Goal: Information Seeking & Learning: Check status

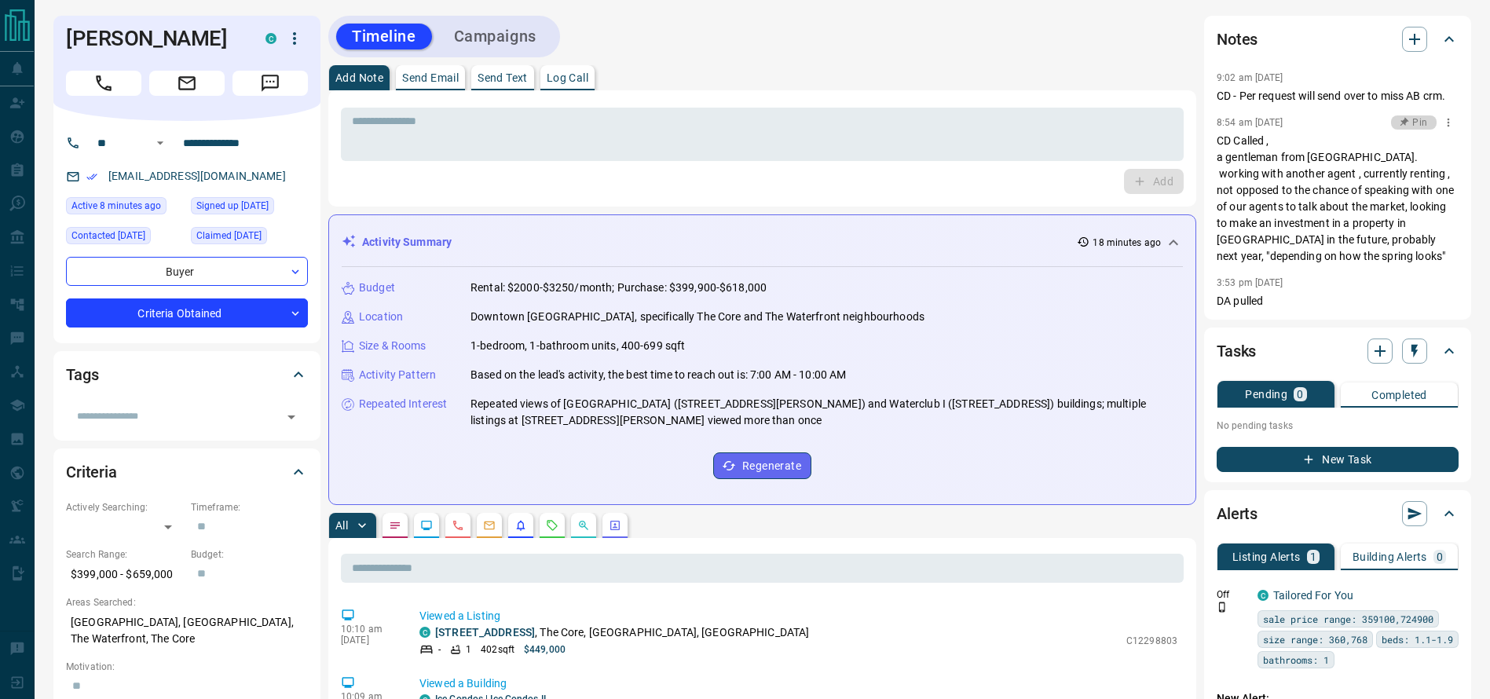
click at [1391, 119] on button "Pin" at bounding box center [1414, 122] width 46 height 14
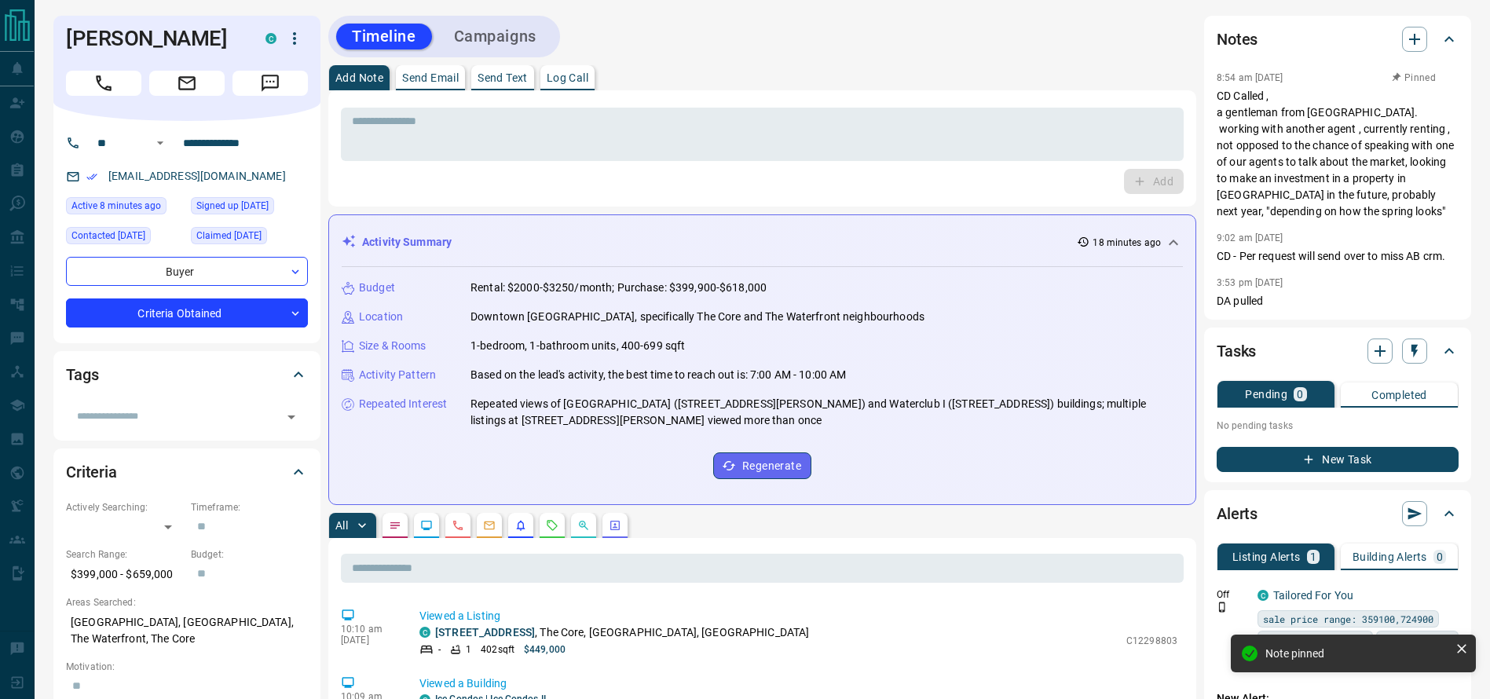
click at [1369, 166] on p "CD Called , a gentleman from [GEOGRAPHIC_DATA]. working with another agent , cu…" at bounding box center [1337, 154] width 242 height 132
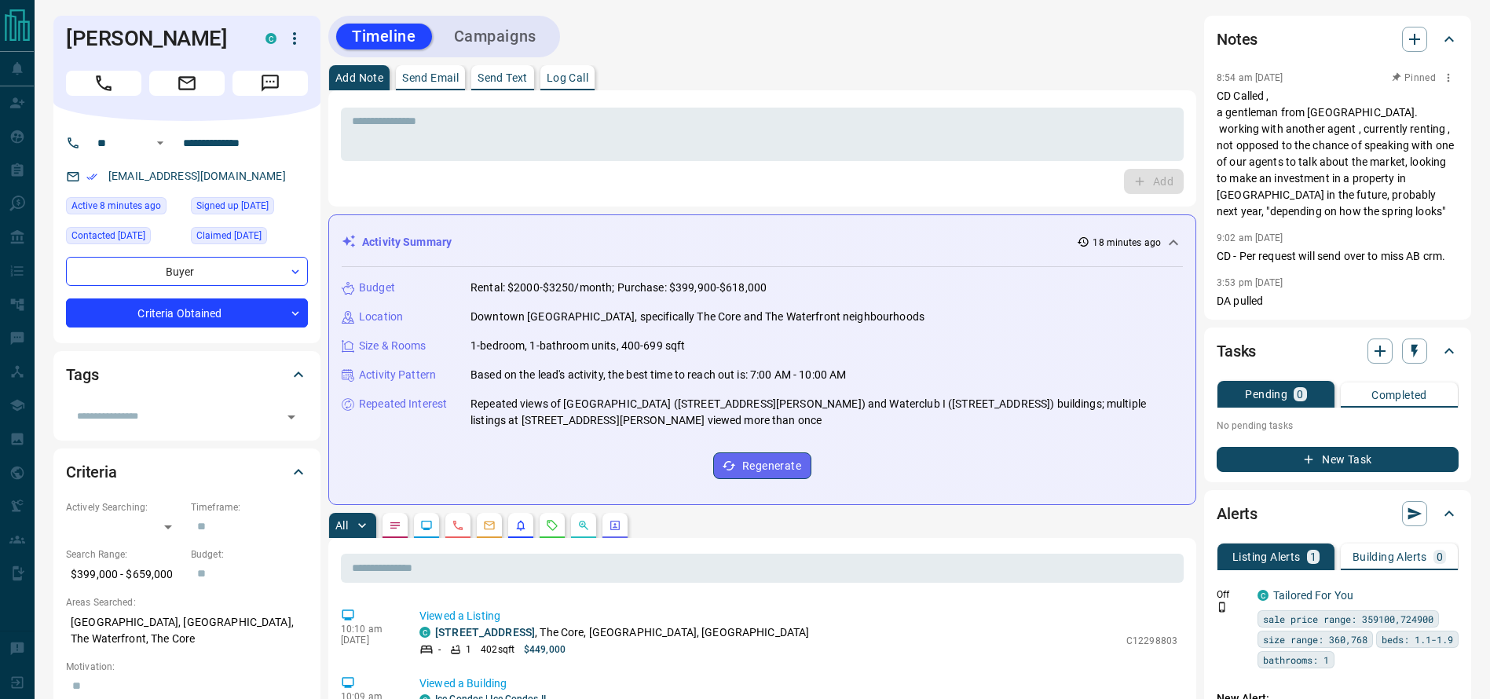
click at [1319, 136] on p "CD Called , a gentleman from [GEOGRAPHIC_DATA]. working with another agent , cu…" at bounding box center [1337, 154] width 242 height 132
click at [1183, 112] on div "* ​ Add" at bounding box center [762, 148] width 868 height 116
click at [1292, 156] on p "CD Called , a gentleman from [GEOGRAPHIC_DATA]. working with another agent , cu…" at bounding box center [1337, 154] width 242 height 132
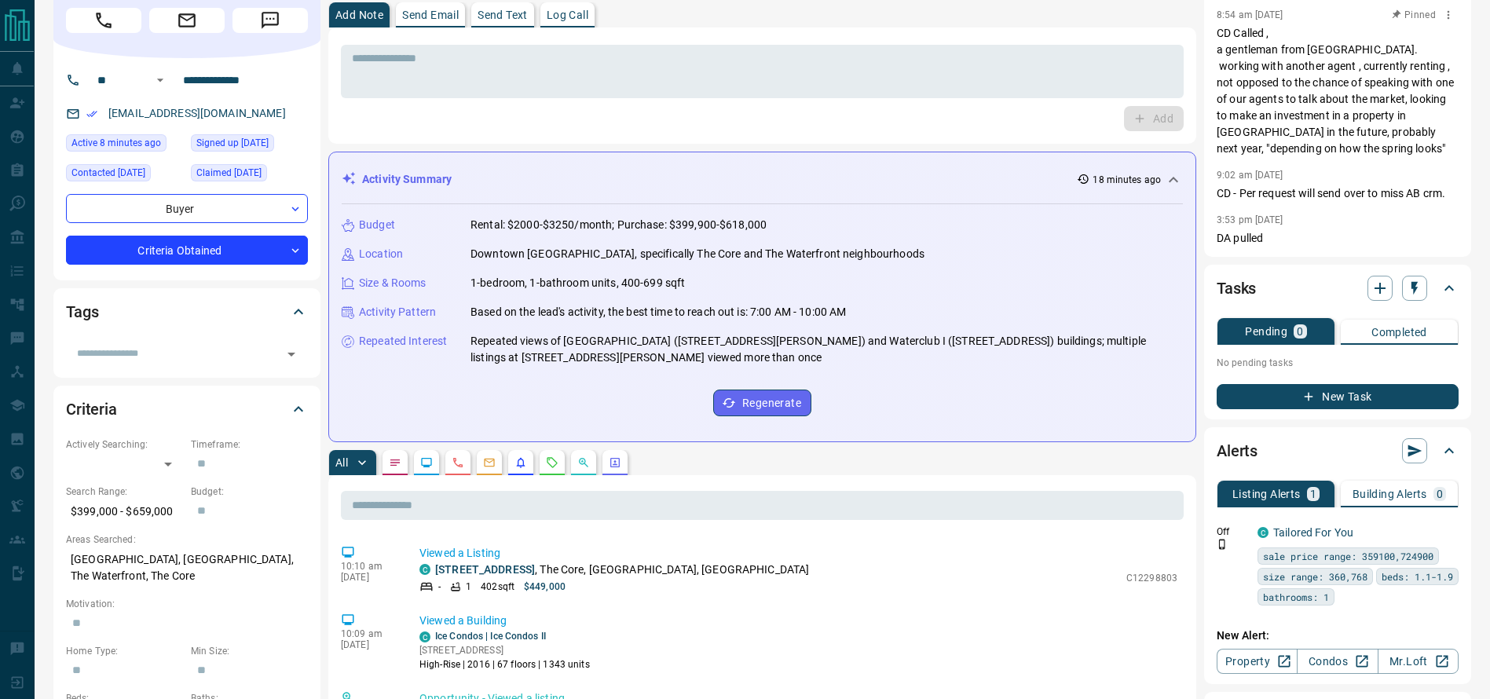
scroll to position [65, 0]
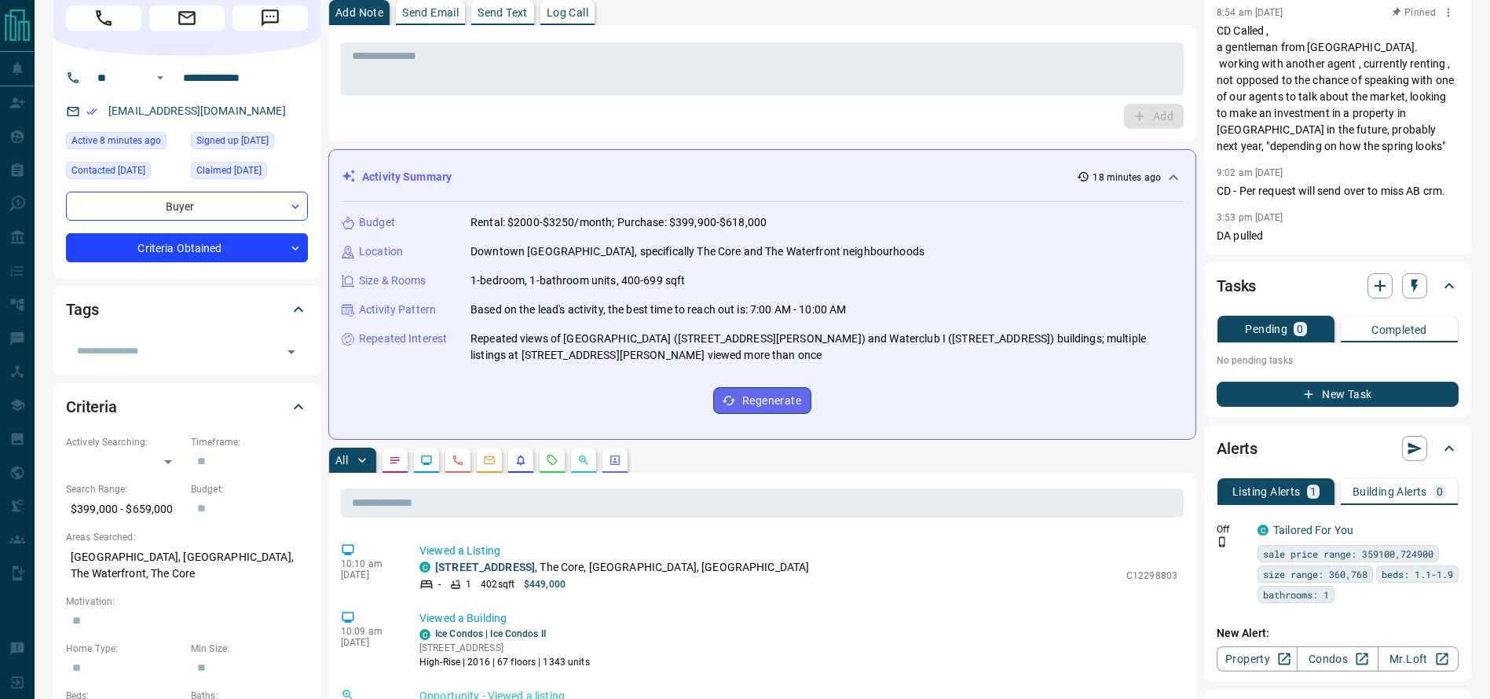
click at [1312, 115] on p "CD Called , a gentleman from [GEOGRAPHIC_DATA]. working with another agent , cu…" at bounding box center [1337, 89] width 242 height 132
click at [1227, 82] on p "CD Called , a gentleman from [GEOGRAPHIC_DATA]. working with another agent , cu…" at bounding box center [1337, 89] width 242 height 132
click at [1358, 108] on p "CD Called , a gentleman from [GEOGRAPHIC_DATA]. working with another agent , cu…" at bounding box center [1337, 89] width 242 height 132
click at [1246, 115] on p "CD Called , a gentleman from [GEOGRAPHIC_DATA]. working with another agent , cu…" at bounding box center [1337, 89] width 242 height 132
click at [1373, 115] on p "CD Called , a gentleman from [GEOGRAPHIC_DATA]. working with another agent , cu…" at bounding box center [1337, 89] width 242 height 132
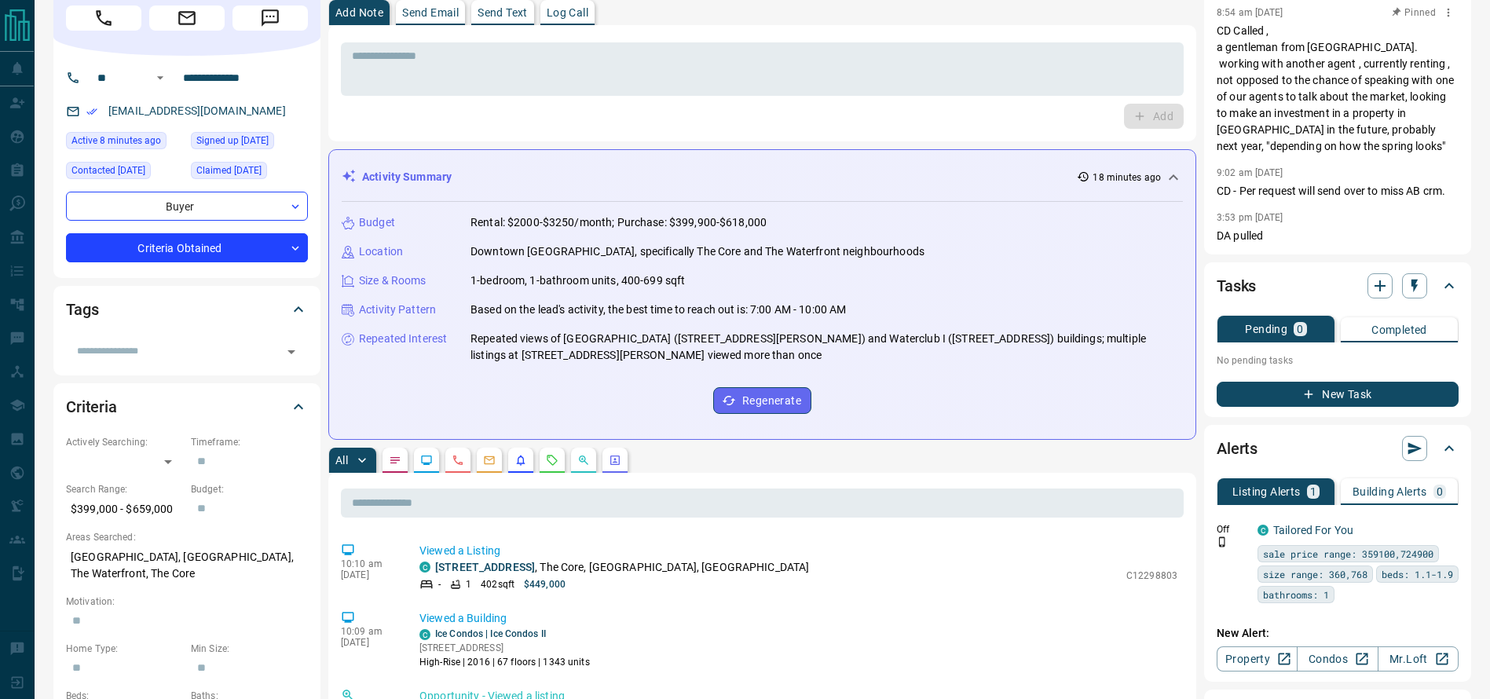
click at [1260, 93] on p "CD Called , a gentleman from [GEOGRAPHIC_DATA]. working with another agent , cu…" at bounding box center [1337, 89] width 242 height 132
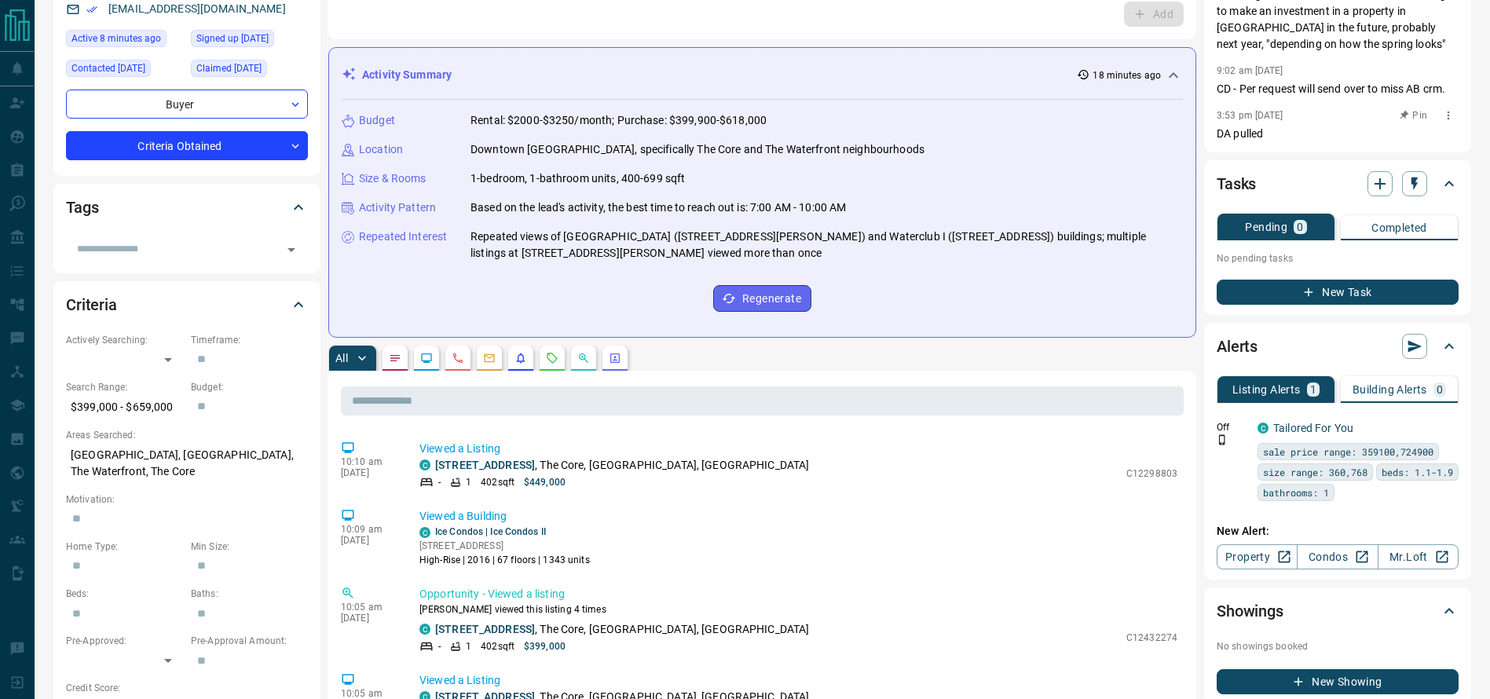
scroll to position [0, 0]
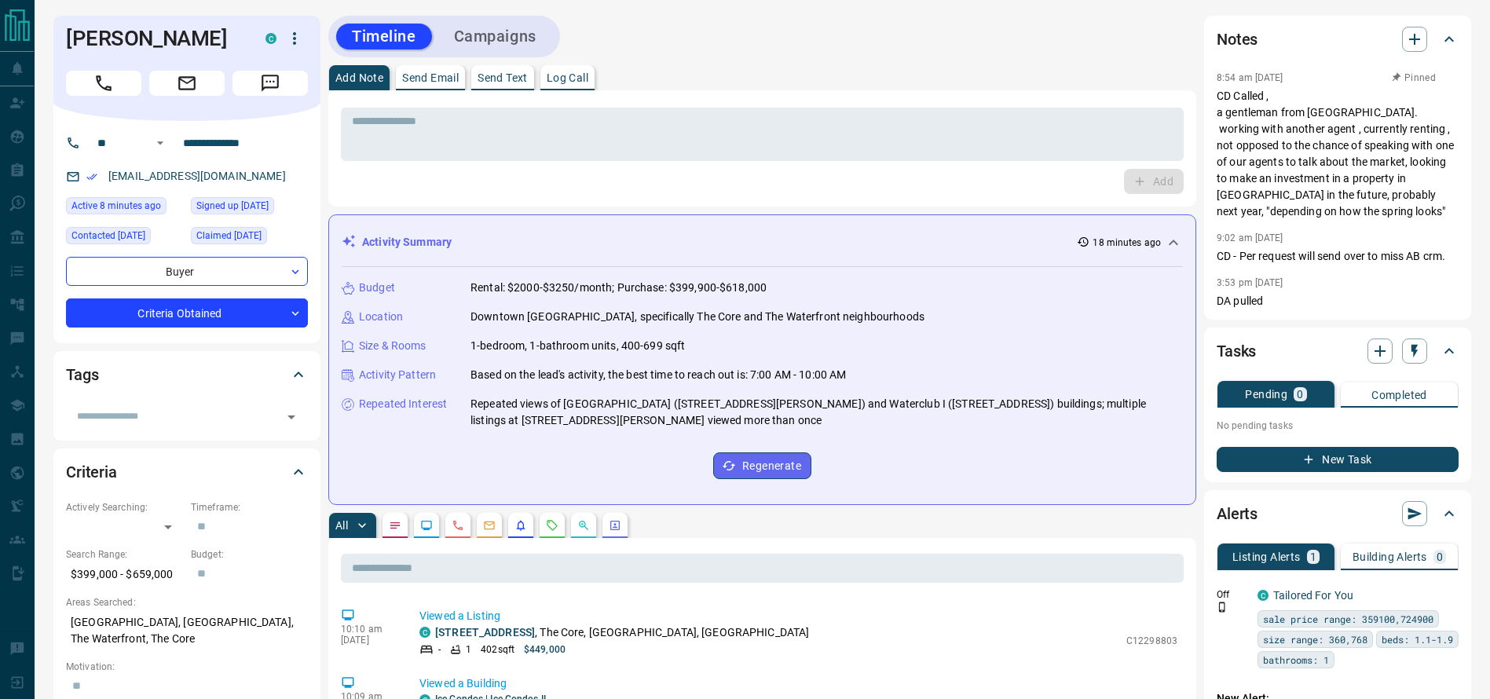
click at [906, 55] on div "Timeline Campaigns" at bounding box center [762, 37] width 868 height 42
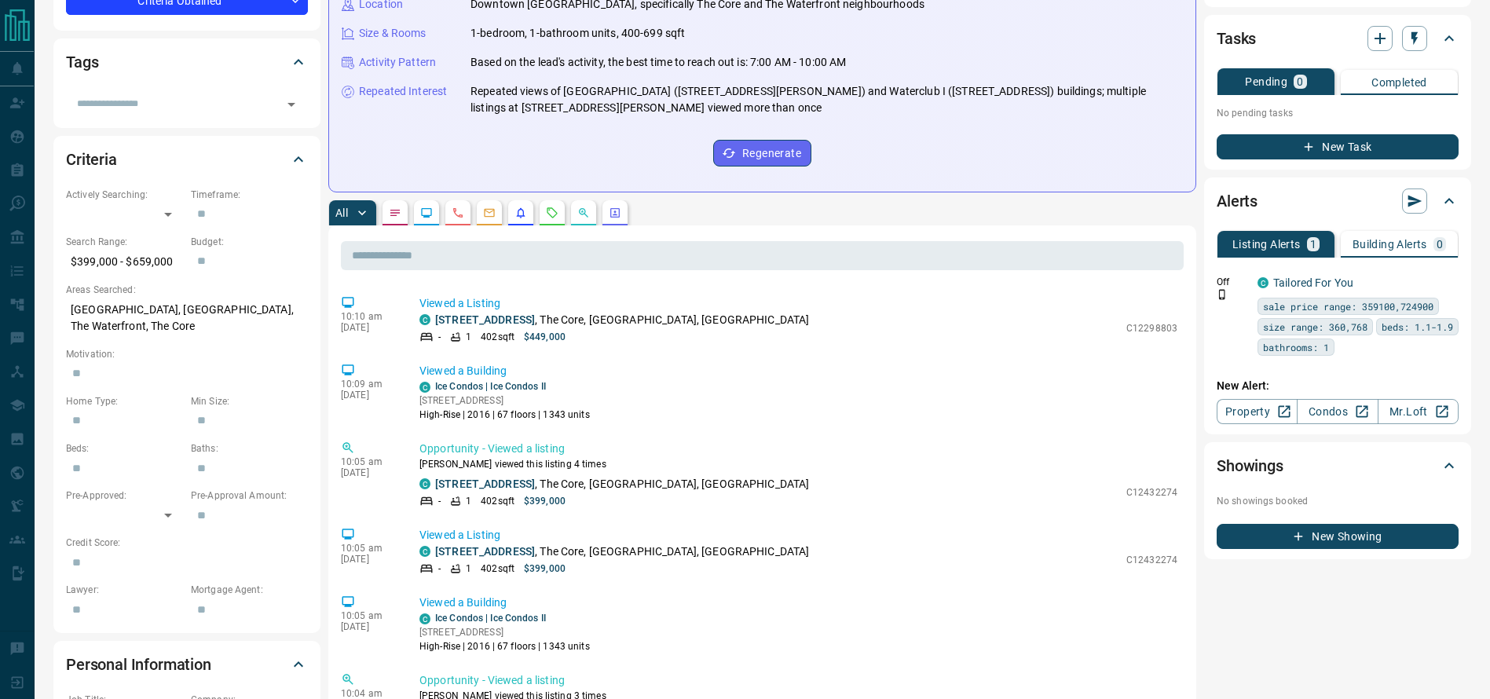
scroll to position [318, 0]
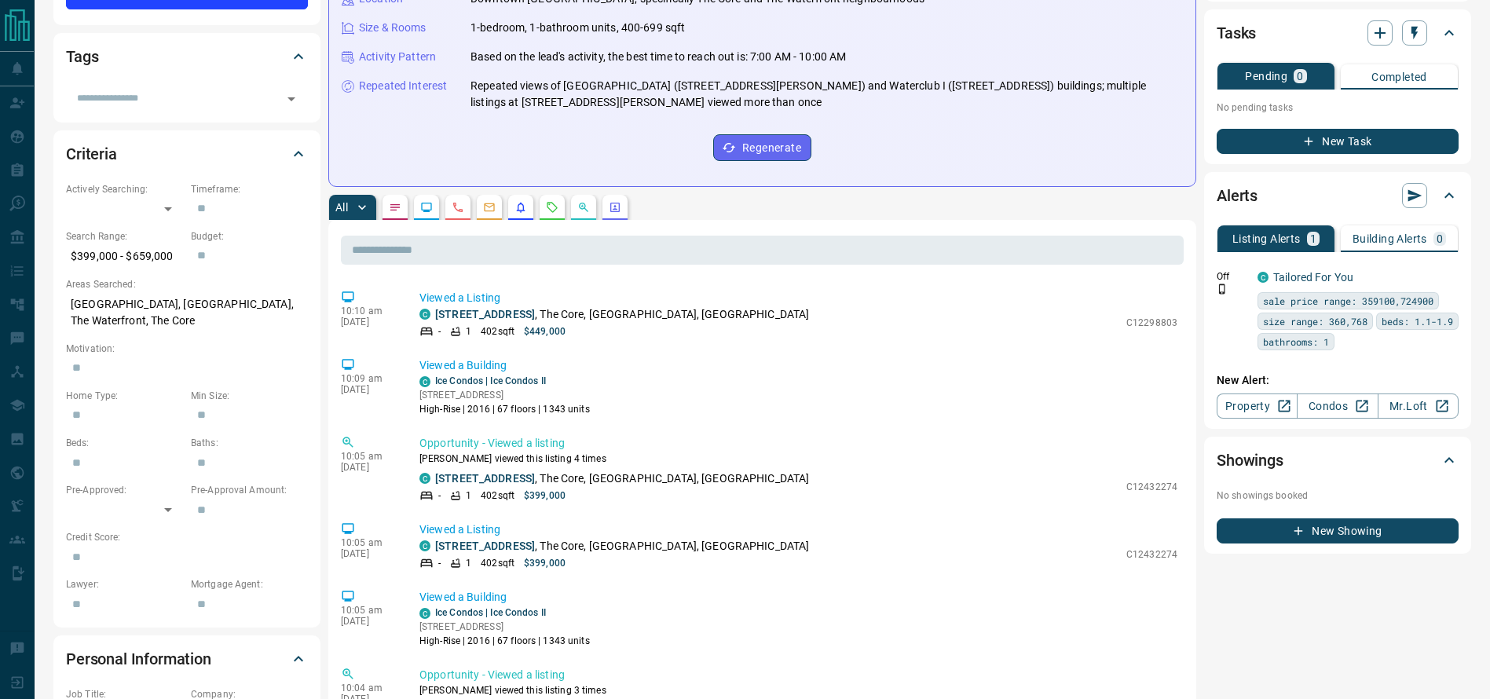
click at [411, 210] on div "All" at bounding box center [762, 207] width 868 height 25
click at [404, 207] on button "button" at bounding box center [394, 207] width 25 height 25
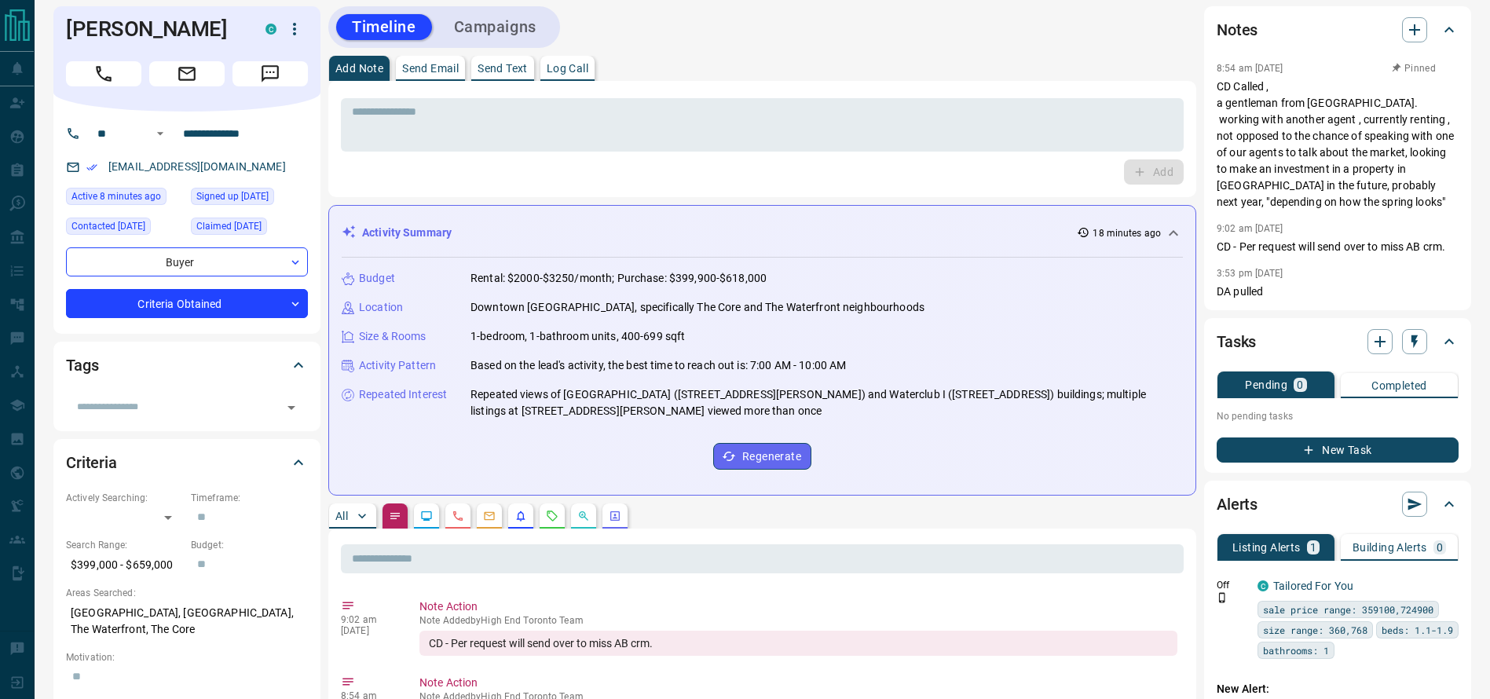
scroll to position [0, 0]
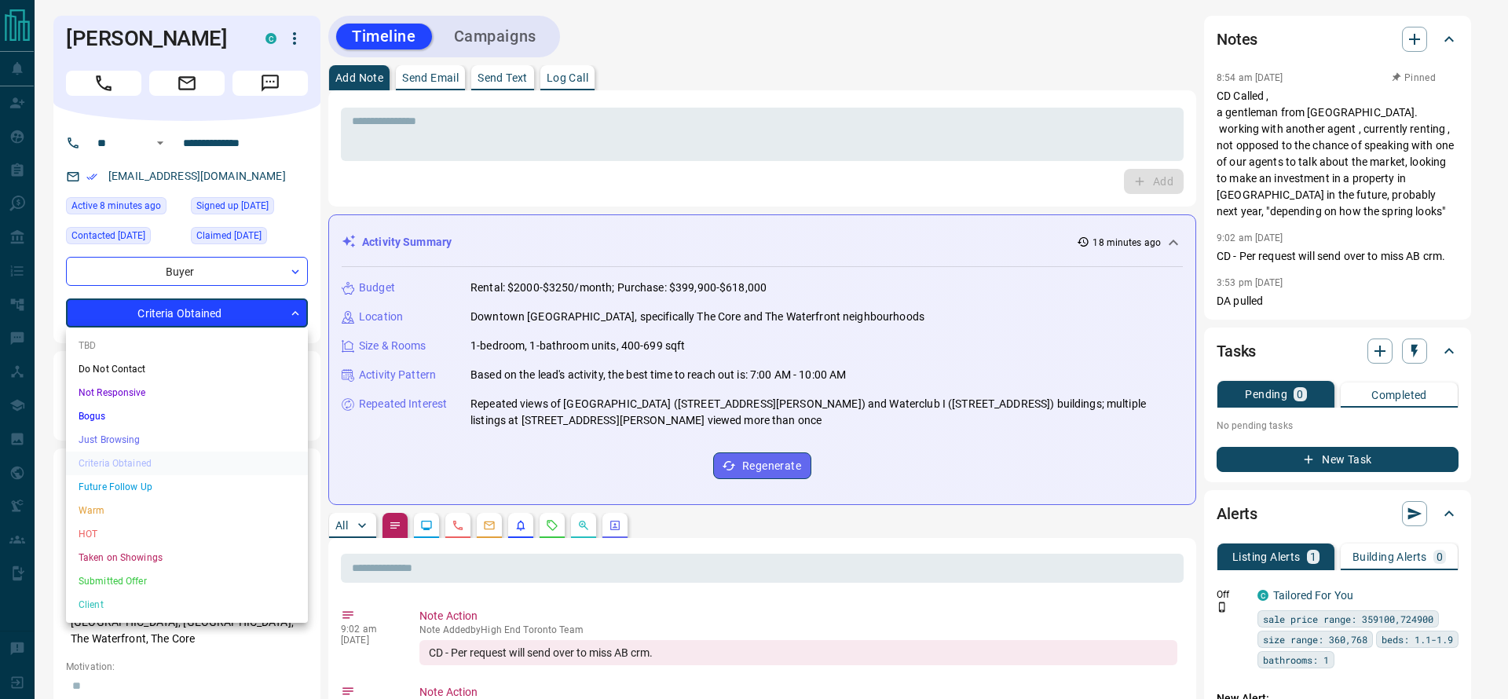
click at [750, 215] on div at bounding box center [754, 349] width 1508 height 699
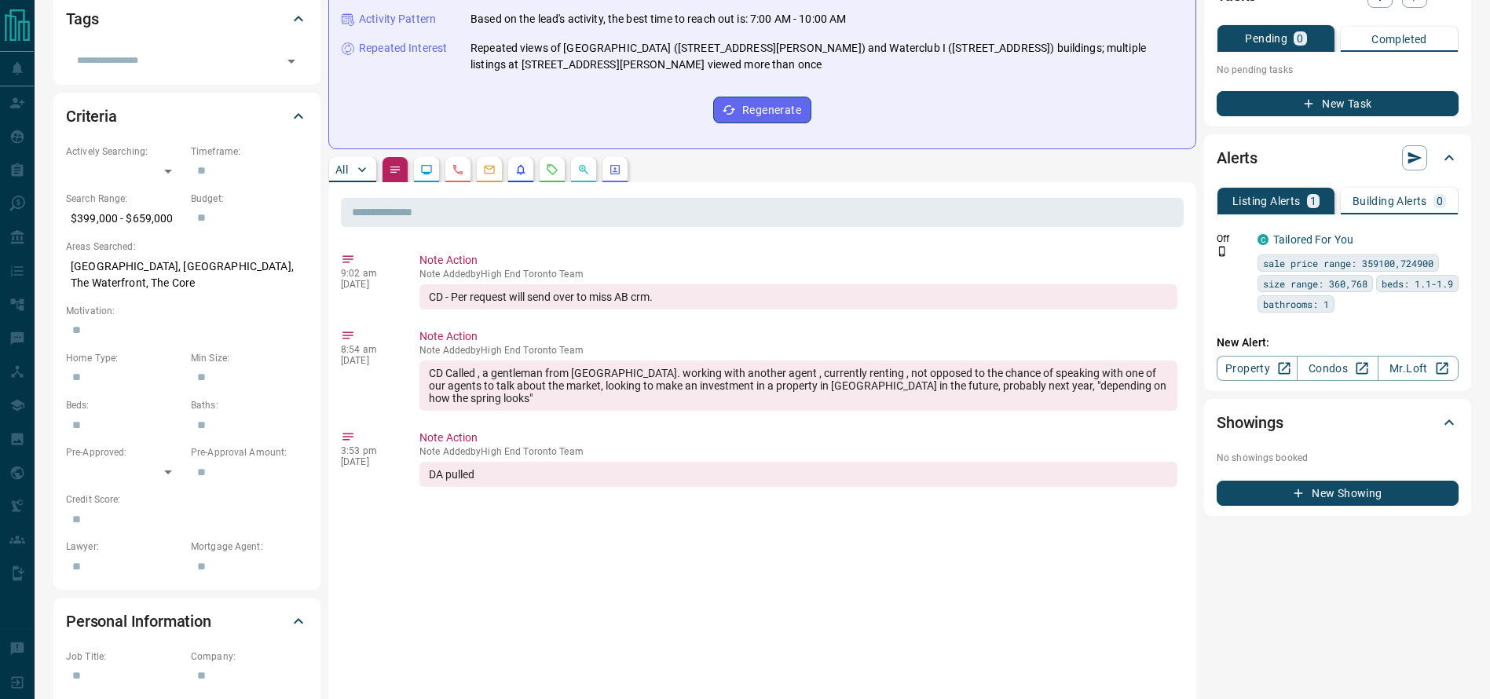
scroll to position [357, 0]
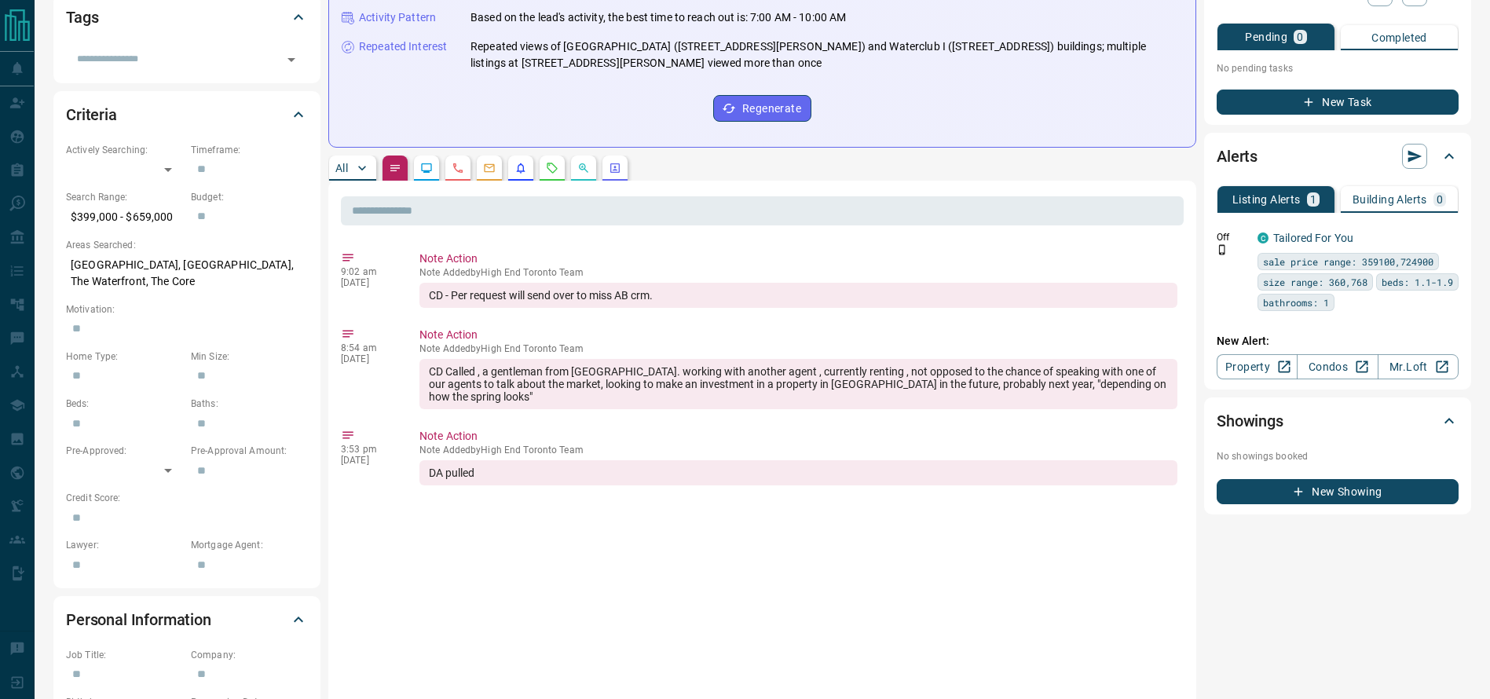
click at [353, 175] on button "All" at bounding box center [352, 167] width 47 height 25
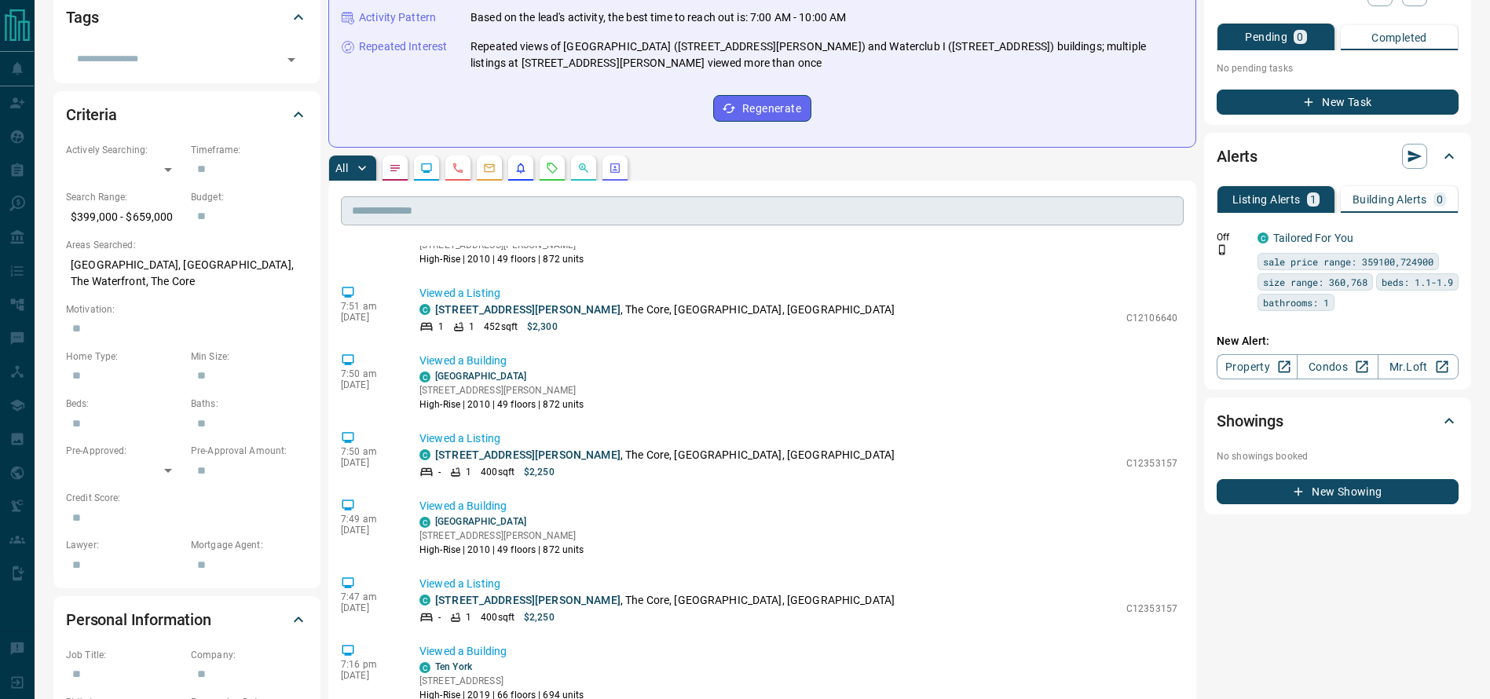
scroll to position [0, 0]
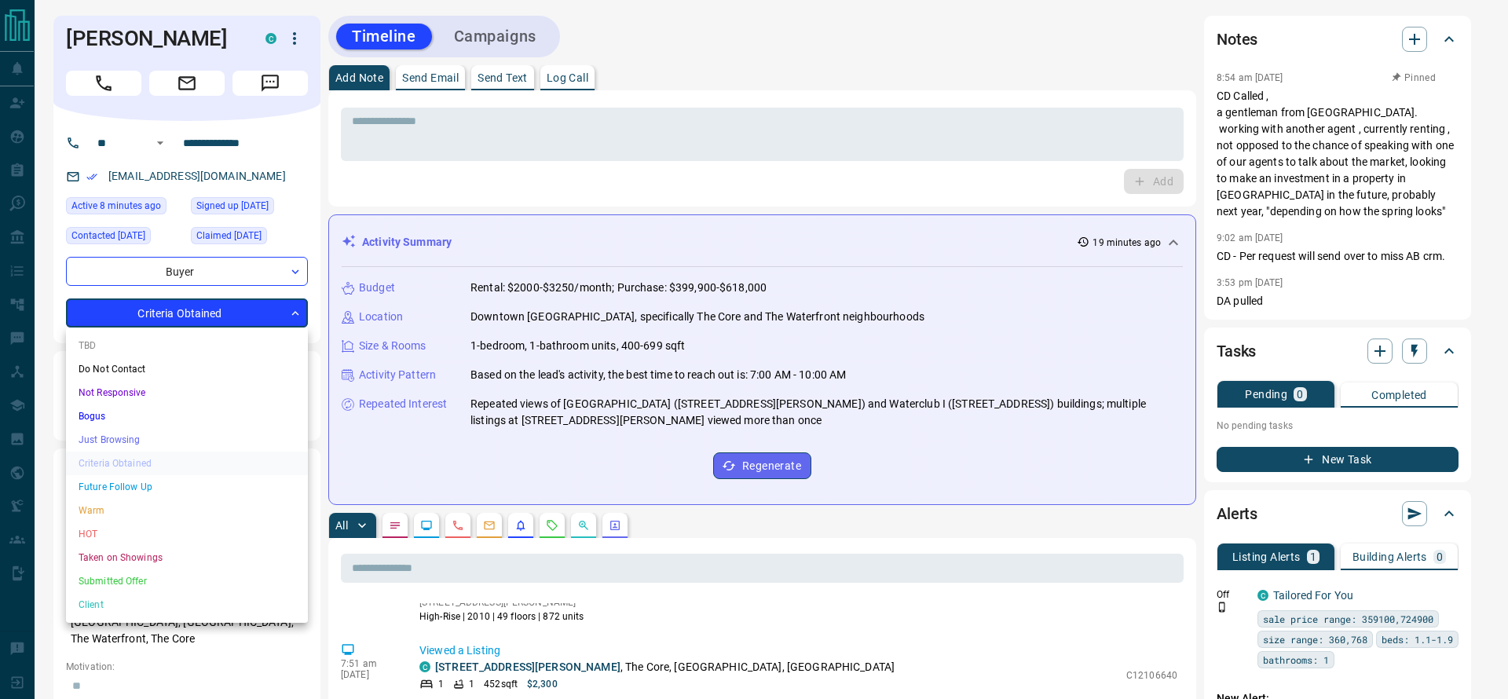
click at [177, 499] on li "Warm" at bounding box center [187, 511] width 242 height 24
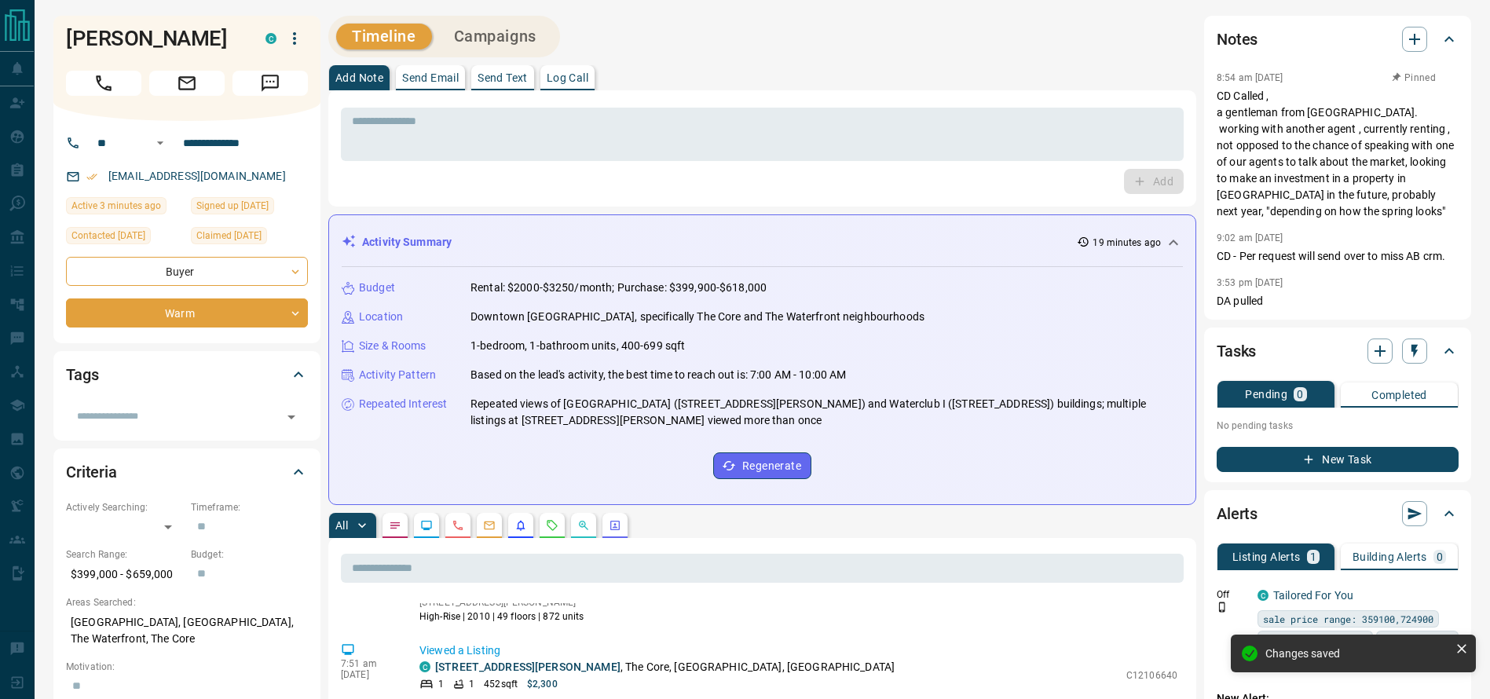
type input "*"
